Goal: Browse casually

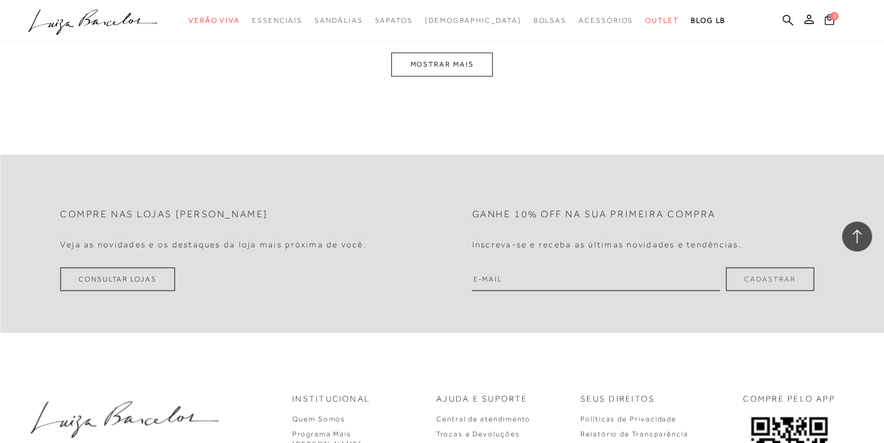
scroll to position [2240, 0]
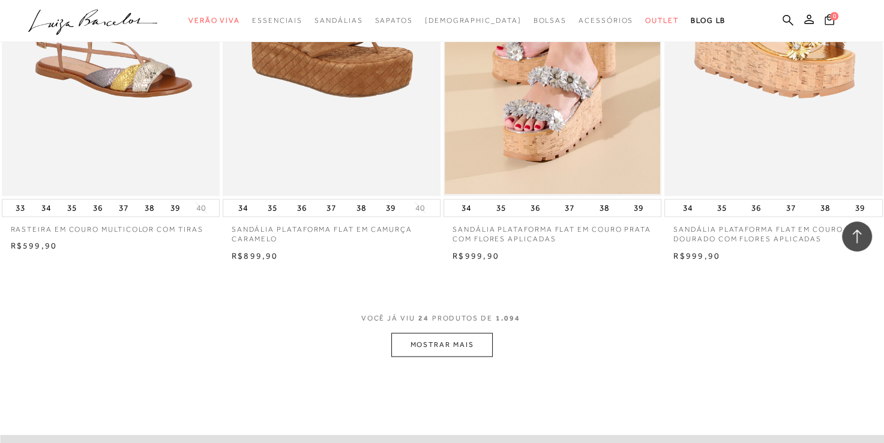
click at [468, 338] on button "MOSTRAR MAIS" at bounding box center [441, 344] width 101 height 23
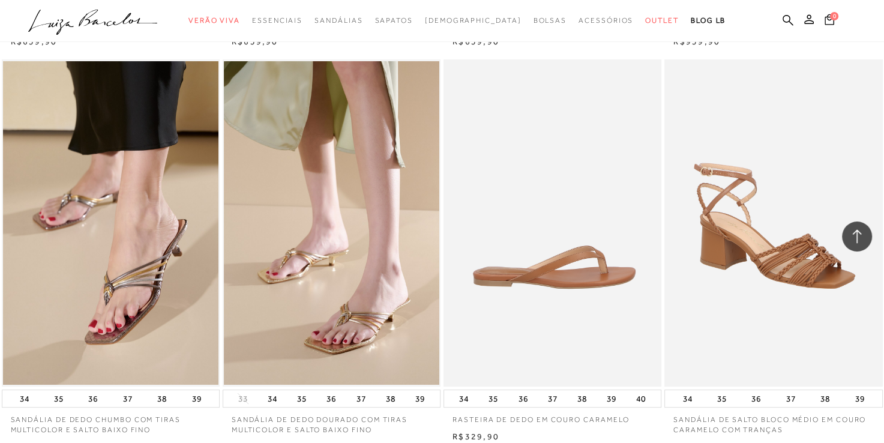
scroll to position [4759, 0]
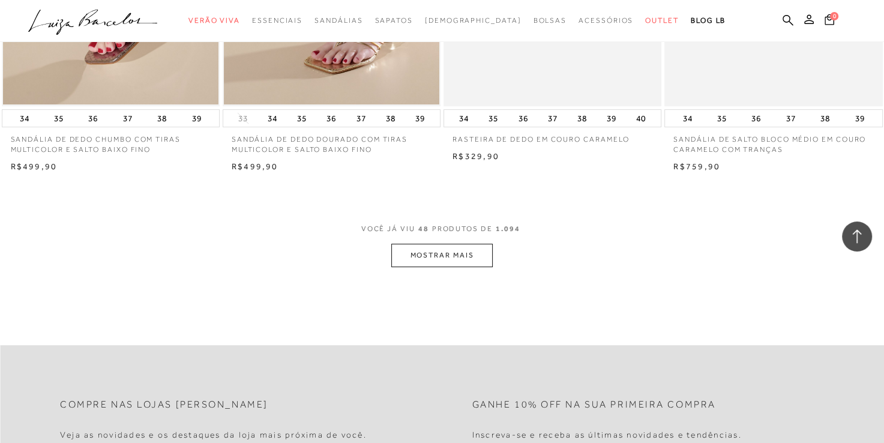
click at [476, 262] on button "MOSTRAR MAIS" at bounding box center [441, 255] width 101 height 23
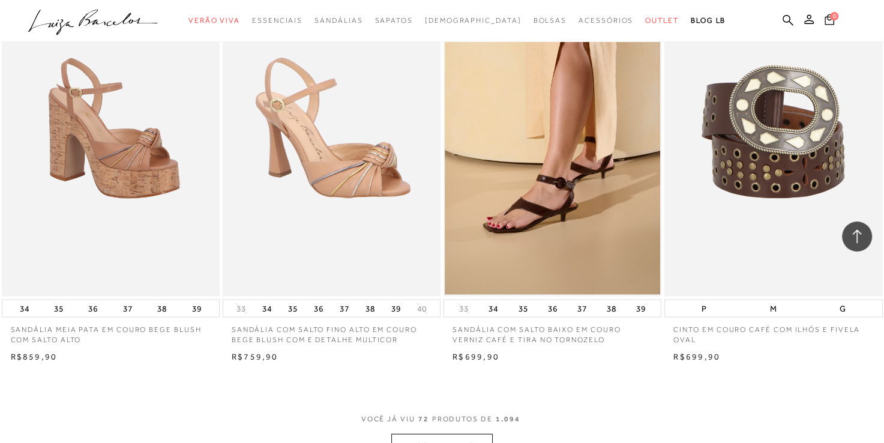
scroll to position [7279, 0]
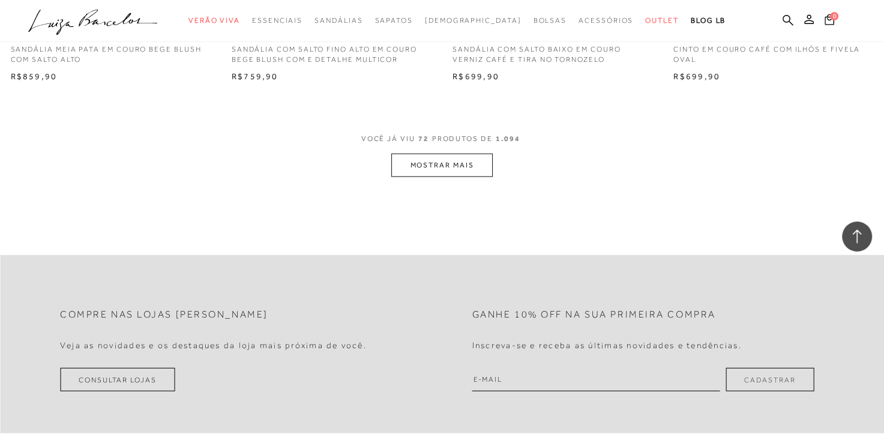
click at [458, 169] on button "MOSTRAR MAIS" at bounding box center [441, 165] width 101 height 23
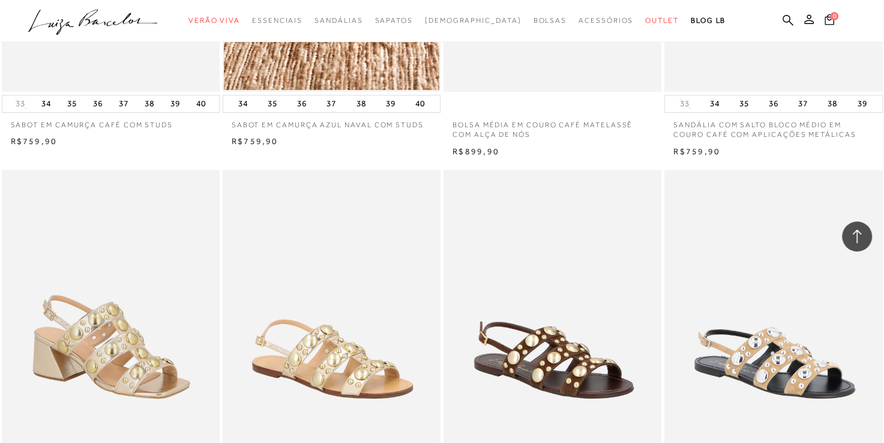
scroll to position [9519, 0]
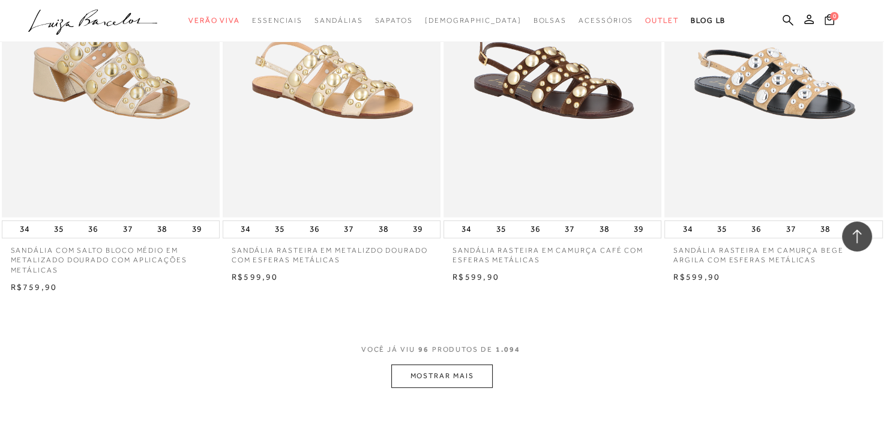
click at [482, 376] on button "MOSTRAR MAIS" at bounding box center [441, 375] width 101 height 23
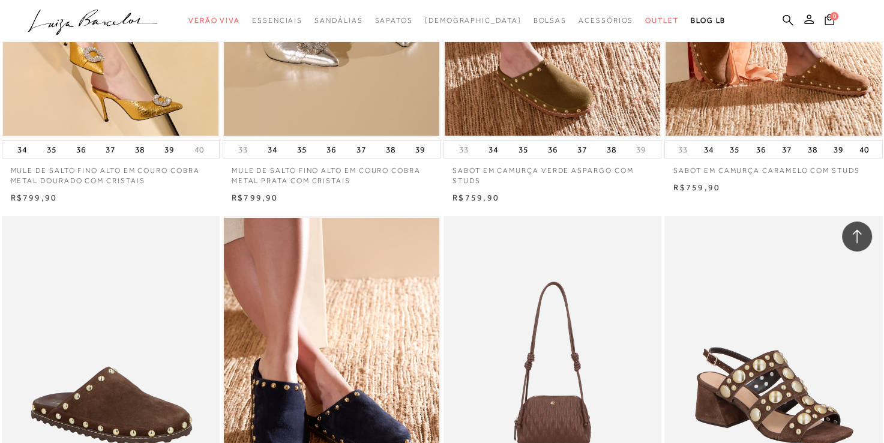
scroll to position [5157, 0]
